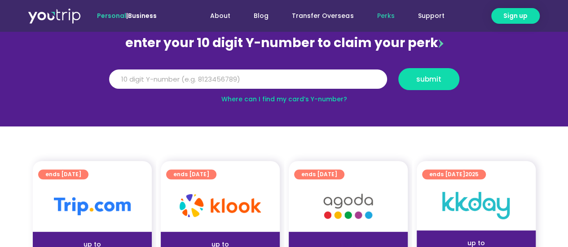
scroll to position [224, 0]
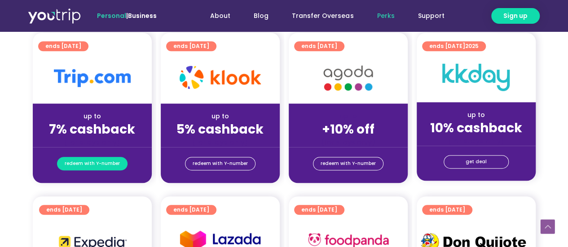
click at [105, 162] on span "redeem with Y-number" at bounding box center [92, 164] width 55 height 13
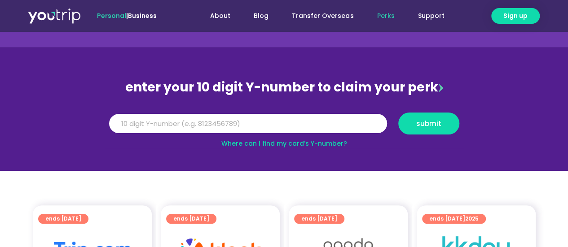
scroll to position [37, 0]
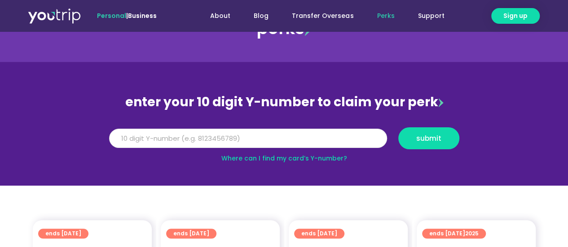
click at [180, 137] on input "Y Number" at bounding box center [248, 139] width 278 height 20
click at [277, 158] on link "Where can I find my card’s Y-number?" at bounding box center [284, 158] width 126 height 9
click at [215, 133] on input "Y Number" at bounding box center [248, 139] width 278 height 20
type input "5162400041536926"
click at [443, 139] on span "submit" at bounding box center [429, 138] width 46 height 7
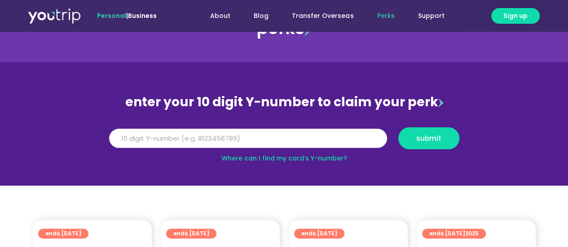
click at [159, 137] on input "5162400041536926" at bounding box center [248, 139] width 278 height 20
drag, startPoint x: 193, startPoint y: 127, endPoint x: 188, endPoint y: 131, distance: 5.7
click at [189, 131] on div "Y Number 5162400041536926" at bounding box center [247, 138] width 289 height 22
drag, startPoint x: 191, startPoint y: 136, endPoint x: 90, endPoint y: 143, distance: 101.2
click at [90, 143] on section "enter your 10 digit Y-number to claim your perk Y Number 5162400041536926 submi…" at bounding box center [284, 124] width 568 height 124
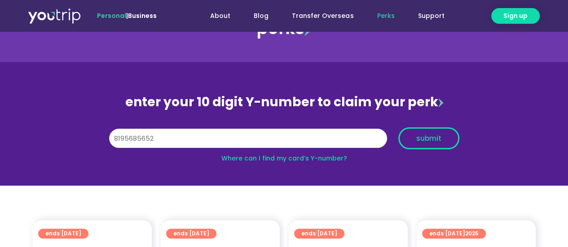
type input "8195685652"
click at [442, 140] on span "submit" at bounding box center [429, 138] width 46 height 7
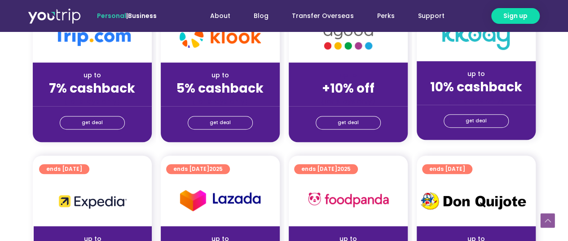
scroll to position [224, 0]
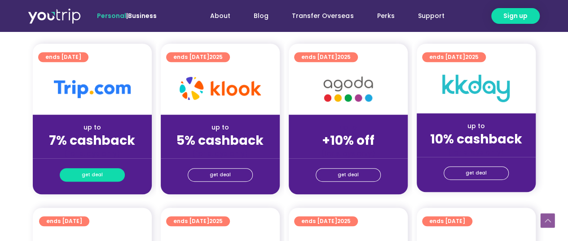
click at [88, 172] on span "get deal" at bounding box center [92, 174] width 21 height 13
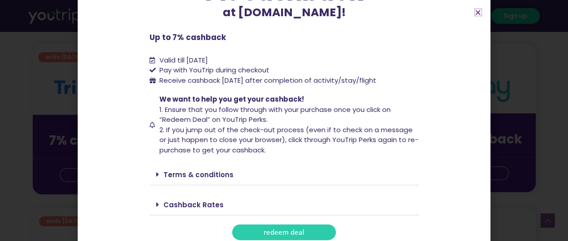
scroll to position [101, 0]
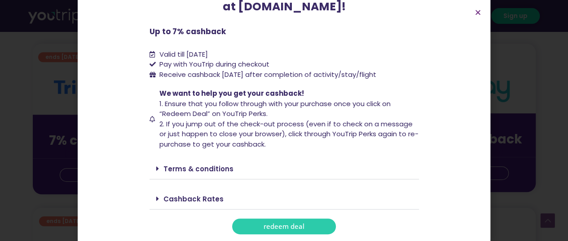
click at [151, 200] on div "Cashback Rates" at bounding box center [283, 198] width 269 height 21
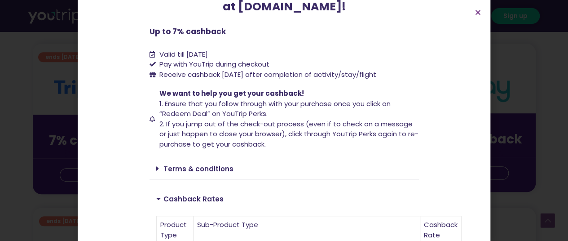
click at [191, 164] on link "Terms & conditions" at bounding box center [198, 168] width 70 height 9
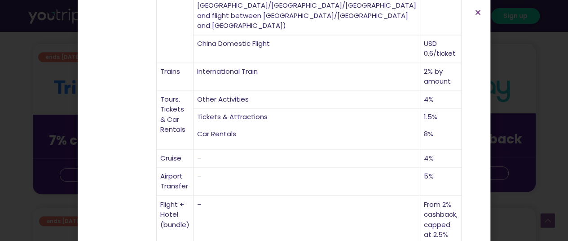
scroll to position [661, 0]
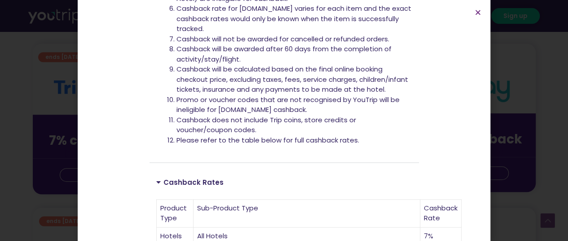
scroll to position [392, 0]
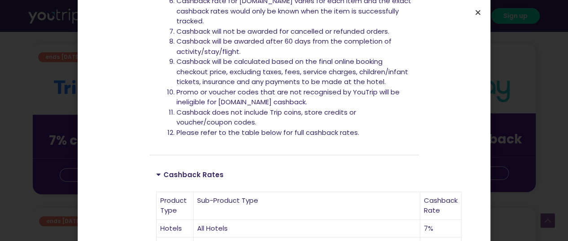
click at [478, 13] on icon "Close" at bounding box center [477, 12] width 7 height 7
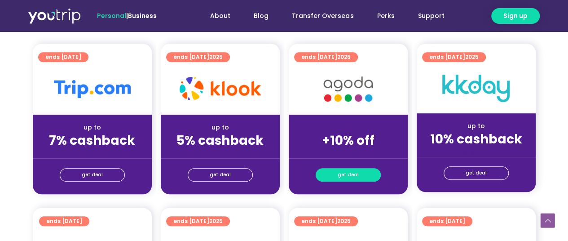
click at [352, 172] on span "get deal" at bounding box center [347, 174] width 21 height 13
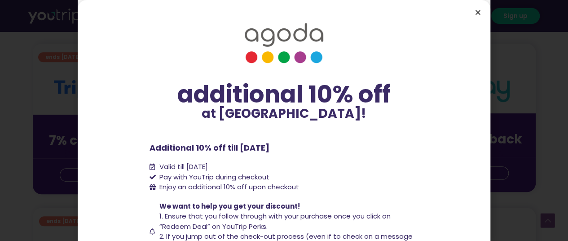
click at [475, 13] on icon "Close" at bounding box center [477, 12] width 7 height 7
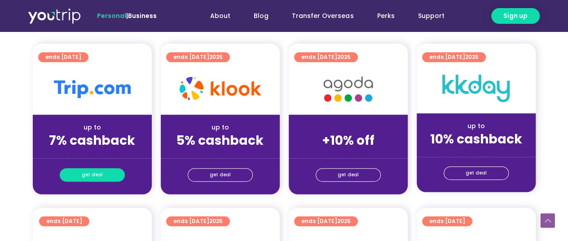
click at [98, 174] on span "get deal" at bounding box center [92, 174] width 21 height 13
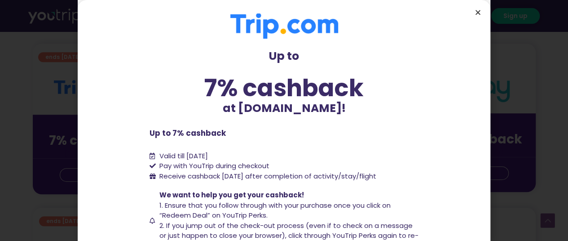
click at [476, 13] on icon "Close" at bounding box center [477, 12] width 7 height 7
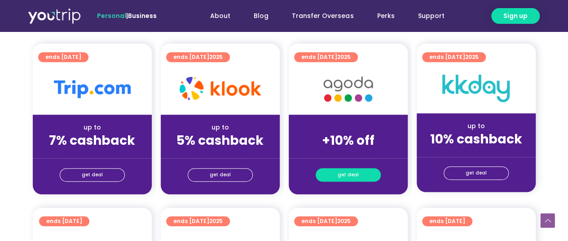
click at [348, 174] on span "get deal" at bounding box center [347, 174] width 21 height 13
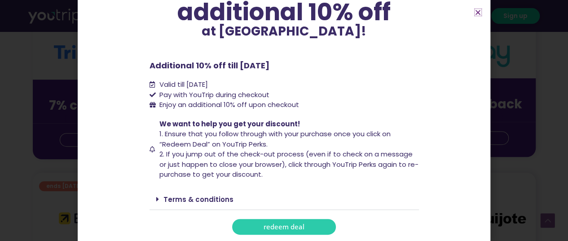
scroll to position [314, 0]
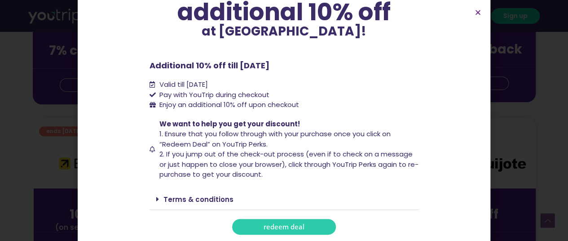
click at [282, 226] on span "redeem deal" at bounding box center [283, 226] width 41 height 7
